Goal: Task Accomplishment & Management: Manage account settings

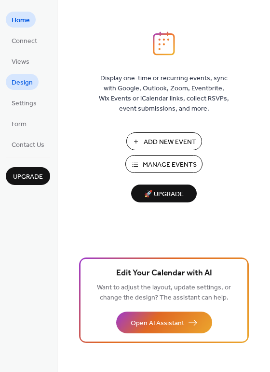
click at [25, 87] on span "Design" at bounding box center [22, 83] width 21 height 10
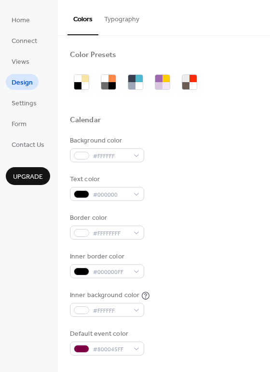
click at [144, 20] on div "Colors Typography" at bounding box center [164, 18] width 212 height 36
click at [127, 18] on button "Typography" at bounding box center [121, 17] width 47 height 34
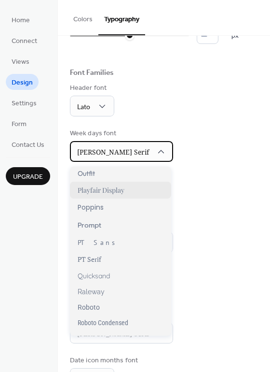
scroll to position [619, 0]
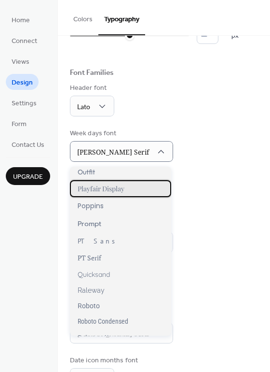
click at [109, 188] on span "Playfair Display" at bounding box center [101, 188] width 47 height 9
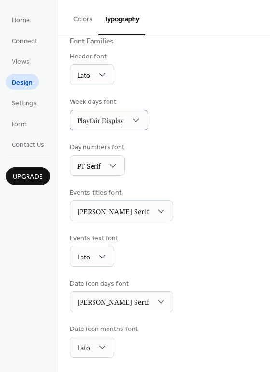
scroll to position [73, 0]
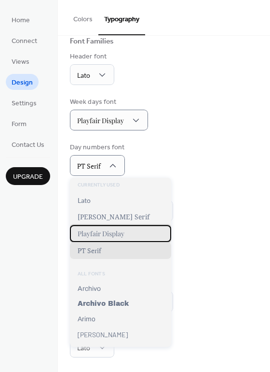
click at [108, 236] on span "Playfair Display" at bounding box center [101, 233] width 47 height 9
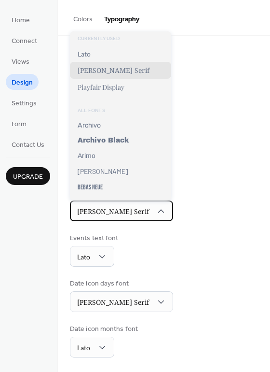
scroll to position [22, 0]
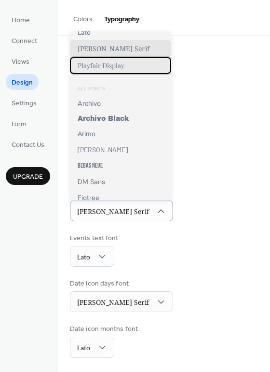
click at [107, 67] on span "Playfair Display" at bounding box center [101, 65] width 47 height 9
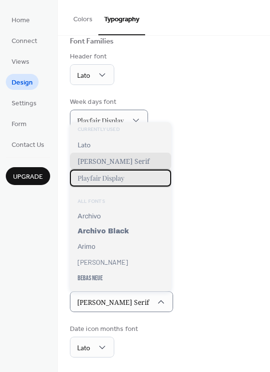
click at [112, 179] on span "Playfair Display" at bounding box center [101, 177] width 47 height 9
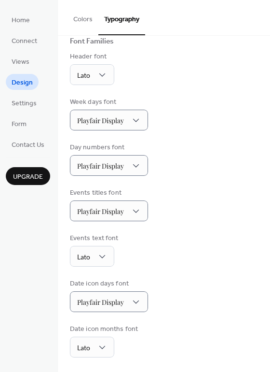
click at [211, 270] on div "Base Font Size ** px Font Families Header font Lato Week days font Playfair Dis…" at bounding box center [164, 168] width 188 height 377
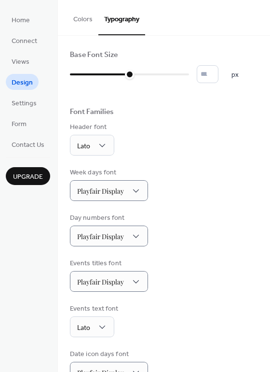
scroll to position [0, 0]
